Goal: Find specific page/section: Locate a particular part of the current website

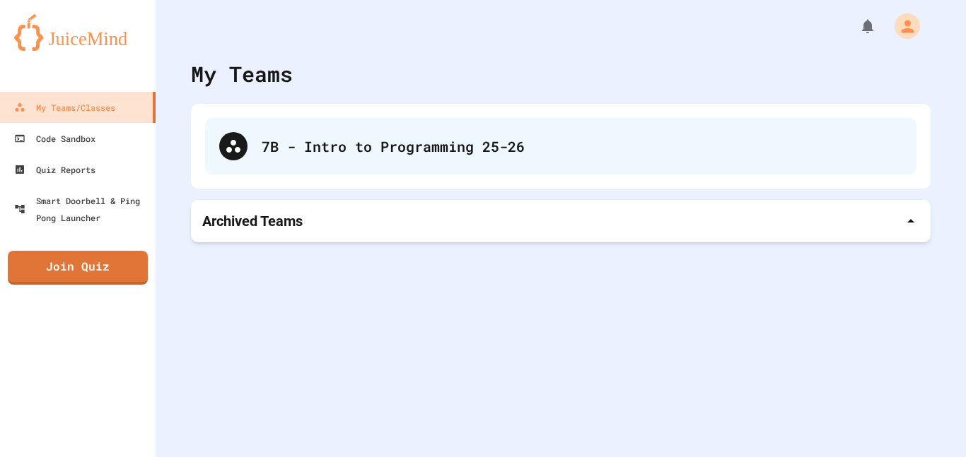
click at [745, 148] on div "7B - Intro to Programming 25-26" at bounding box center [582, 146] width 640 height 21
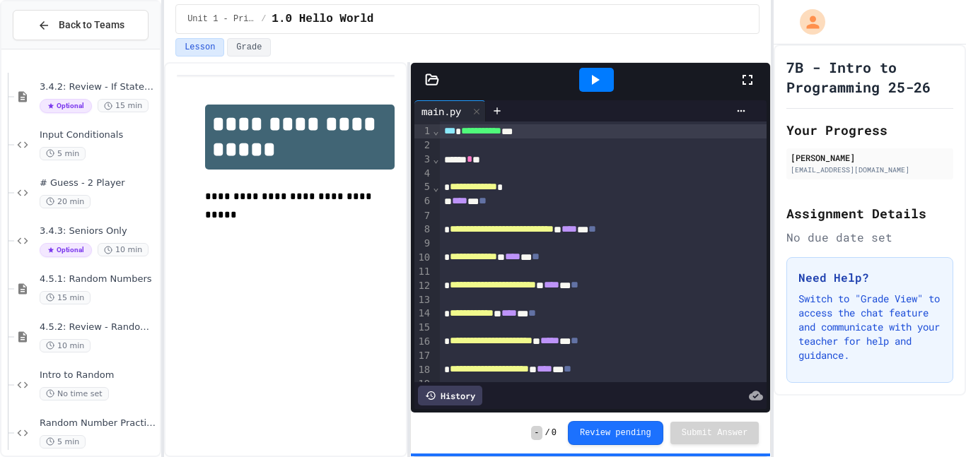
scroll to position [1785, 0]
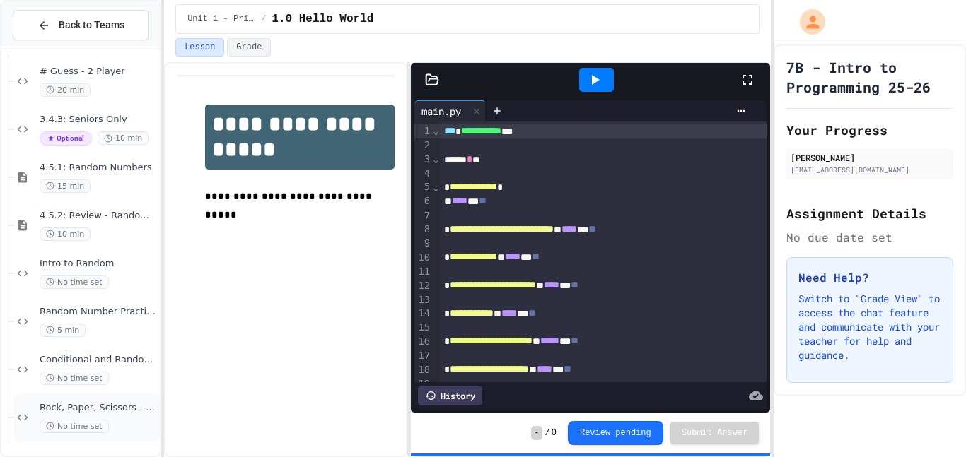
click at [110, 404] on span "Rock, Paper, Scissors - Conditionals" at bounding box center [98, 408] width 117 height 12
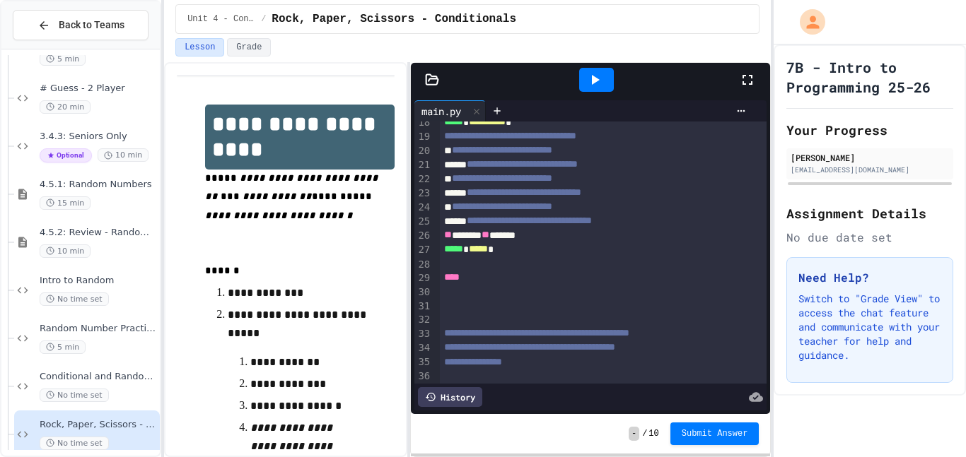
scroll to position [307, 0]
